Goal: Task Accomplishment & Management: Complete application form

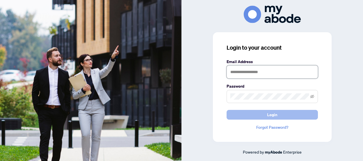
type input "**********"
click at [268, 115] on span "Login" at bounding box center [272, 114] width 10 height 9
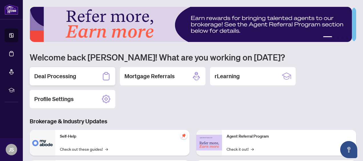
click at [57, 79] on h2 "Deal Processing" at bounding box center [55, 76] width 42 height 8
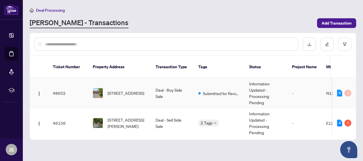
click at [183, 83] on td "Deal - Buy Side Sale" at bounding box center [172, 93] width 43 height 30
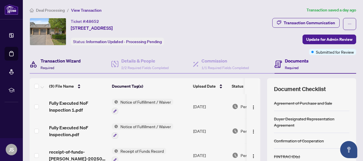
click at [70, 61] on h4 "Transaction Wizard" at bounding box center [61, 60] width 40 height 7
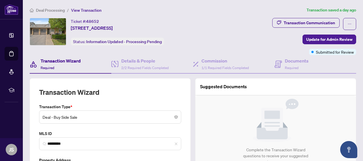
type input "**********"
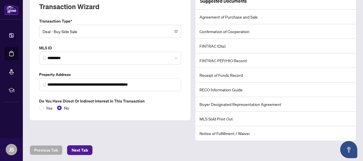
scroll to position [106, 0]
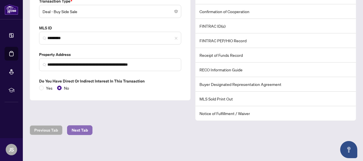
click at [89, 129] on button "Next Tab" at bounding box center [79, 130] width 25 height 10
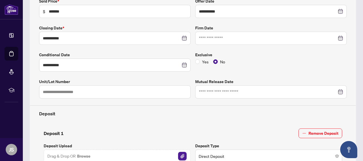
type input "**********"
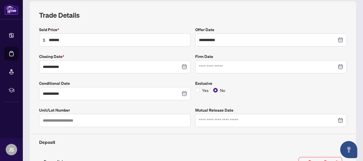
click at [336, 66] on div at bounding box center [271, 67] width 144 height 6
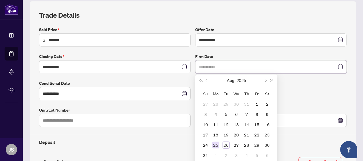
type input "**********"
click at [214, 143] on div "25" at bounding box center [215, 145] width 7 height 7
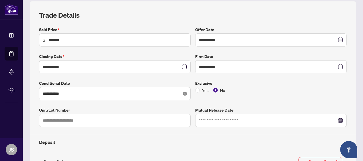
click at [183, 92] on icon "close-circle" at bounding box center [185, 94] width 4 height 4
click at [182, 92] on div at bounding box center [115, 94] width 144 height 6
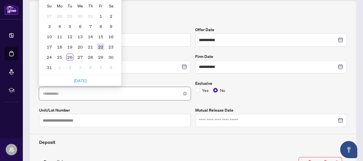
type input "**********"
click at [103, 47] on div "22" at bounding box center [100, 46] width 7 height 7
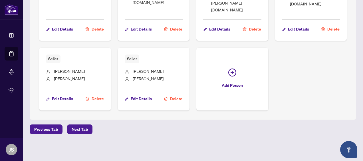
scroll to position [481, 0]
click at [79, 131] on span "Next Tab" at bounding box center [80, 129] width 16 height 9
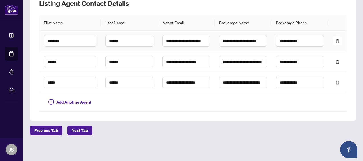
scroll to position [277, 0]
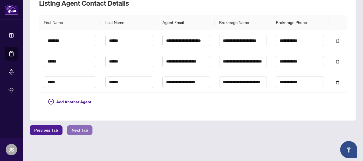
click at [77, 127] on span "Next Tab" at bounding box center [80, 130] width 16 height 9
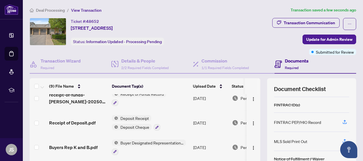
scroll to position [52, 0]
click at [342, 139] on icon "button" at bounding box center [344, 140] width 5 height 5
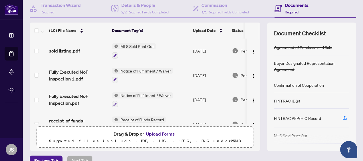
scroll to position [0, 0]
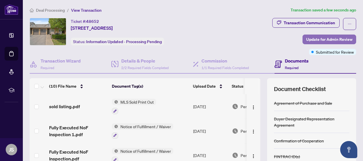
click at [327, 39] on span "Update for Admin Review" at bounding box center [329, 39] width 46 height 9
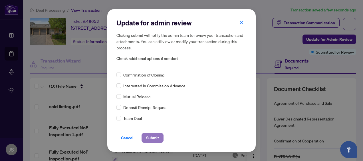
click at [156, 136] on span "Submit" at bounding box center [152, 137] width 13 height 9
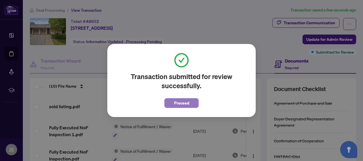
click at [193, 106] on button "Proceed" at bounding box center [182, 103] width 34 height 10
